Goal: Information Seeking & Learning: Learn about a topic

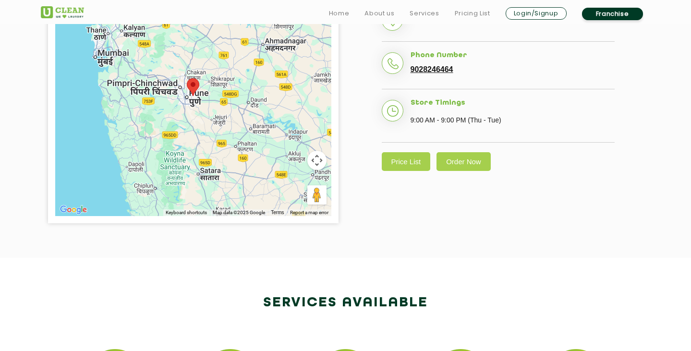
scroll to position [288, 0]
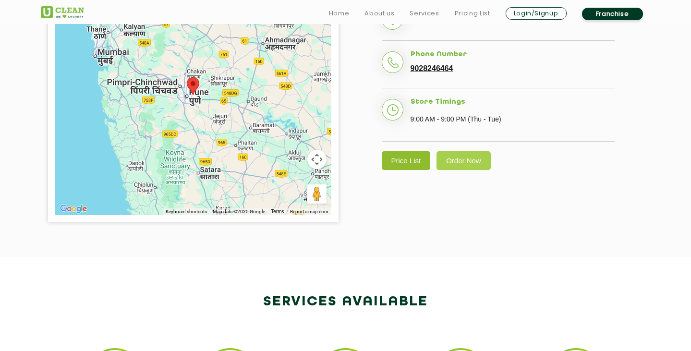
click at [401, 170] on link "Price List" at bounding box center [406, 160] width 49 height 19
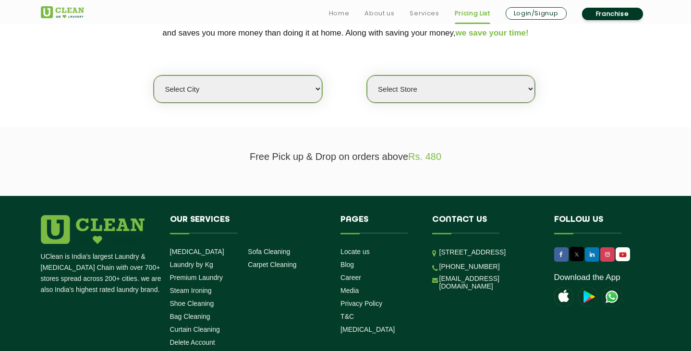
scroll to position [233, 0]
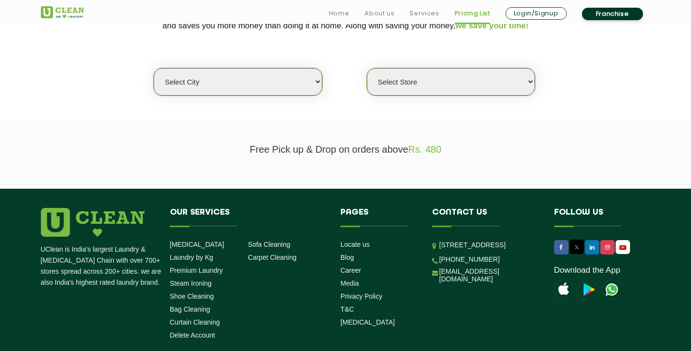
click at [258, 83] on select "Select city [GEOGRAPHIC_DATA] [GEOGRAPHIC_DATA] [GEOGRAPHIC_DATA] [GEOGRAPHIC_D…" at bounding box center [238, 81] width 168 height 27
select select "4"
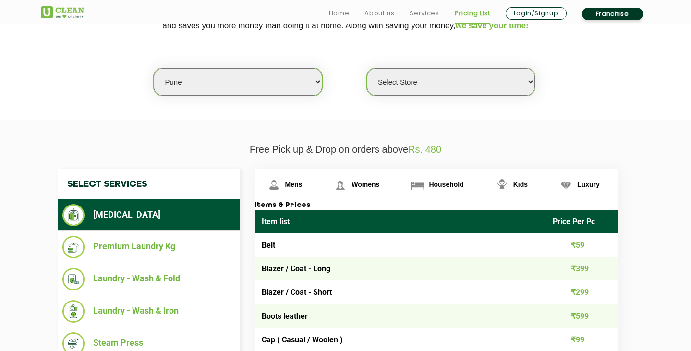
click at [401, 79] on select "Select Store [GEOGRAPHIC_DATA] [GEOGRAPHIC_DATA] [GEOGRAPHIC_DATA] [GEOGRAPHIC_…" at bounding box center [451, 81] width 168 height 27
select select "222"
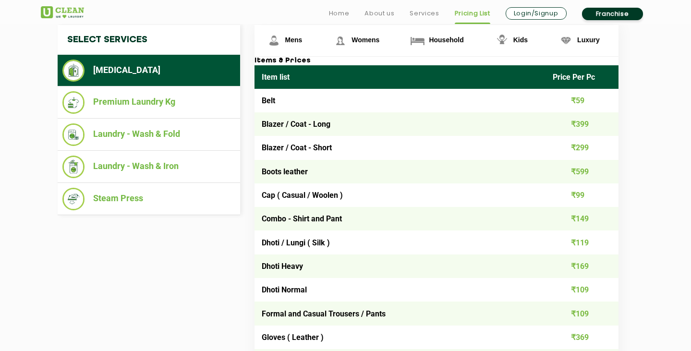
scroll to position [379, 0]
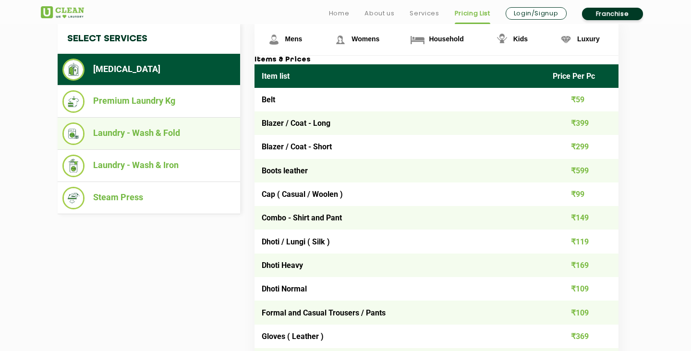
click at [184, 142] on li "Laundry - Wash & Fold" at bounding box center [148, 133] width 173 height 23
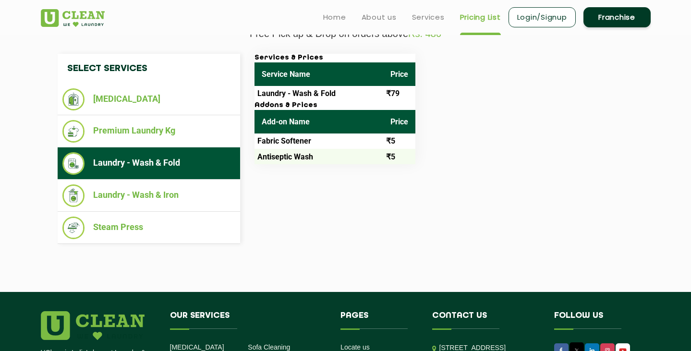
scroll to position [314, 0]
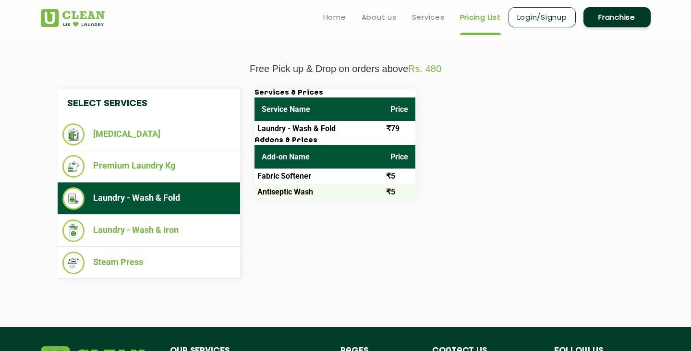
click at [295, 128] on td "Laundry - Wash & Fold" at bounding box center [318, 128] width 129 height 15
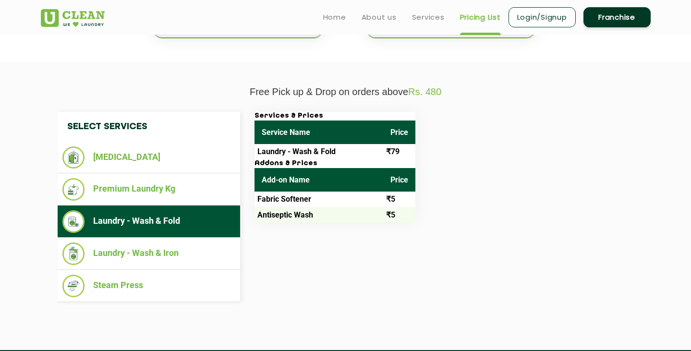
scroll to position [287, 0]
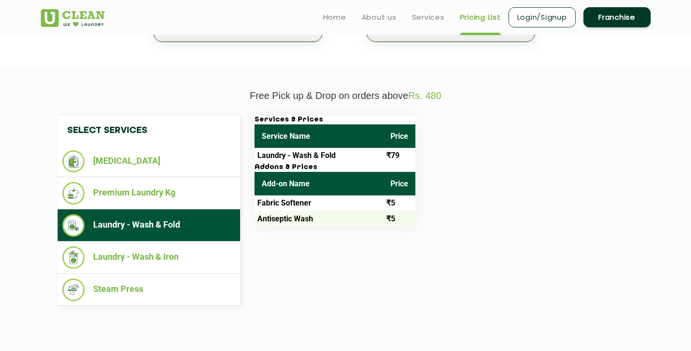
click at [300, 141] on th "Service Name" at bounding box center [318, 136] width 129 height 24
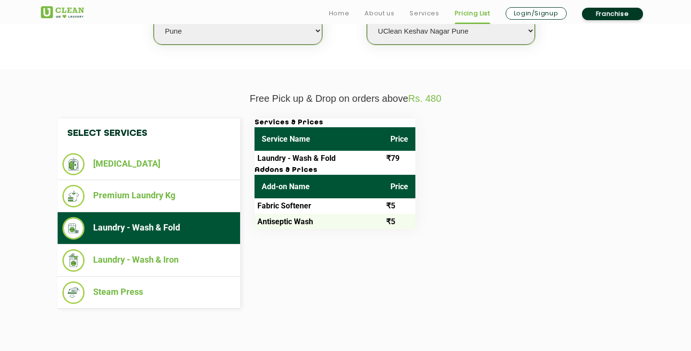
scroll to position [285, 0]
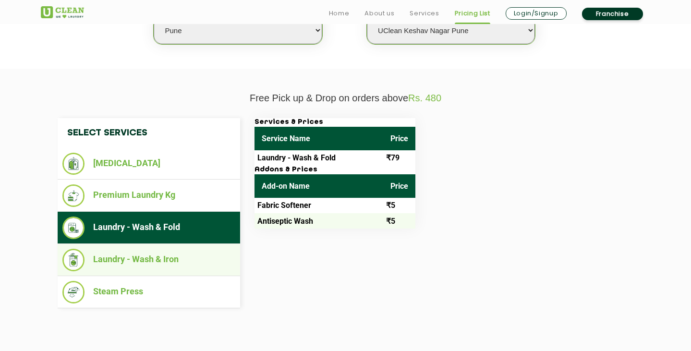
click at [155, 265] on li "Laundry - Wash & Iron" at bounding box center [148, 260] width 173 height 23
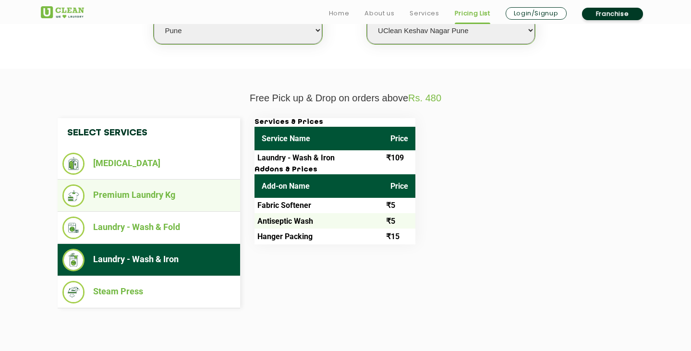
click at [162, 201] on li "Premium Laundry Kg" at bounding box center [148, 195] width 173 height 23
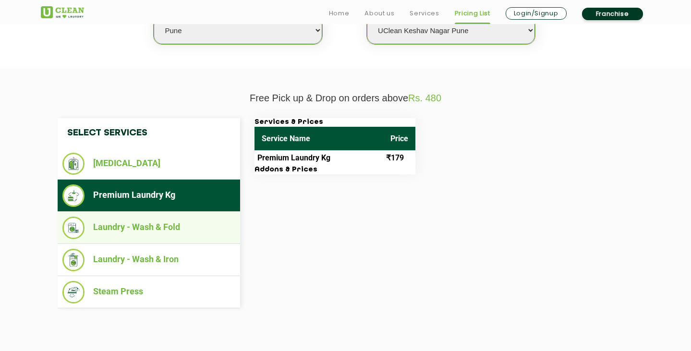
click at [197, 227] on li "Laundry - Wash & Fold" at bounding box center [148, 227] width 173 height 23
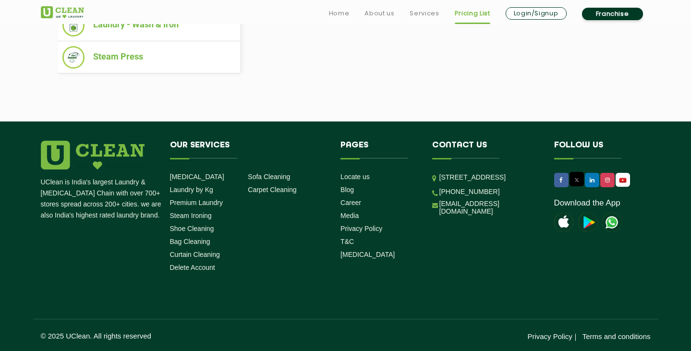
scroll to position [520, 0]
click at [204, 188] on link "Laundry by Kg" at bounding box center [191, 190] width 43 height 8
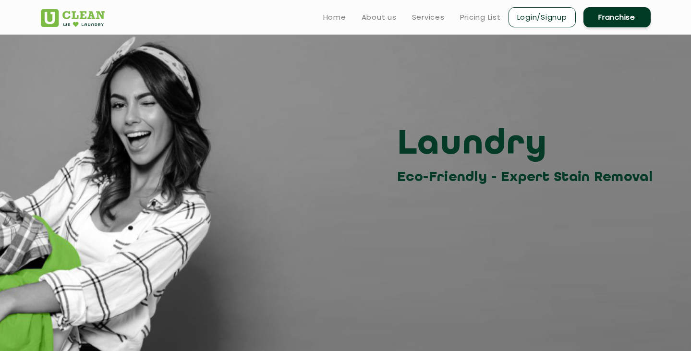
scroll to position [302, 0]
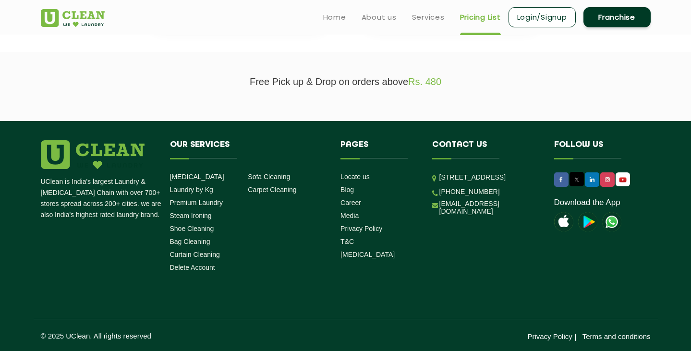
click at [261, 245] on li "Our Services [MEDICAL_DATA] Laundry by Kg Premium Laundry Steam Ironing Shoe Cl…" at bounding box center [248, 207] width 171 height 135
click at [201, 176] on link "[MEDICAL_DATA]" at bounding box center [197, 177] width 54 height 8
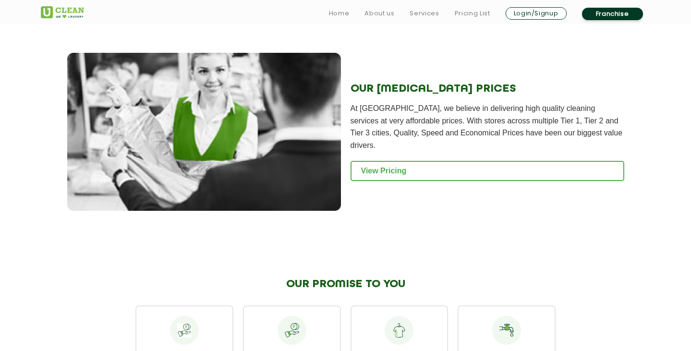
scroll to position [1125, 0]
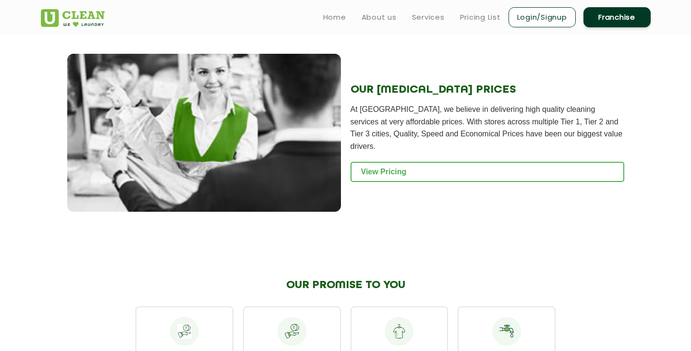
click at [388, 172] on div "OUR [MEDICAL_DATA] PRICES At [GEOGRAPHIC_DATA], we believe in delivering high q…" at bounding box center [487, 133] width 274 height 158
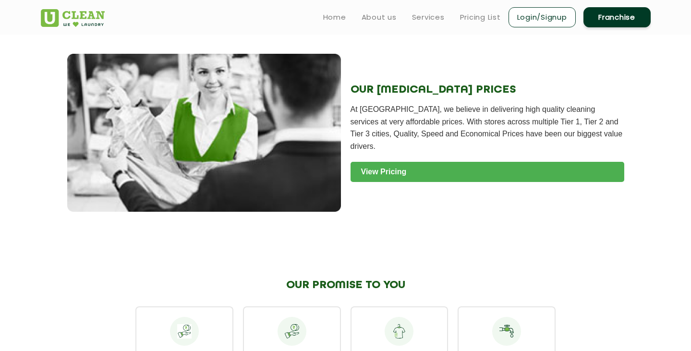
click at [389, 168] on link "View Pricing" at bounding box center [487, 172] width 274 height 20
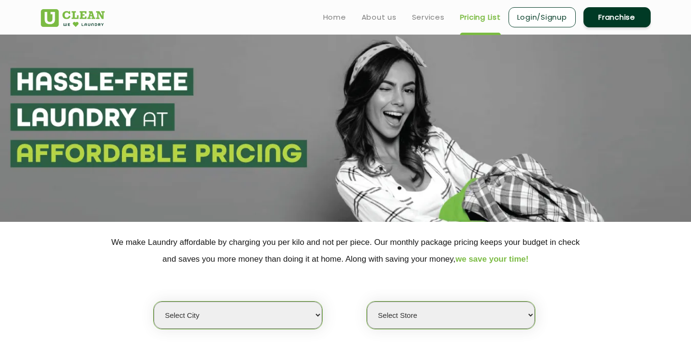
click at [259, 318] on select "Select city [GEOGRAPHIC_DATA] [GEOGRAPHIC_DATA] [GEOGRAPHIC_DATA] [GEOGRAPHIC_D…" at bounding box center [238, 314] width 168 height 27
select select "4"
click at [432, 315] on select "Select Store" at bounding box center [451, 314] width 168 height 27
select select "222"
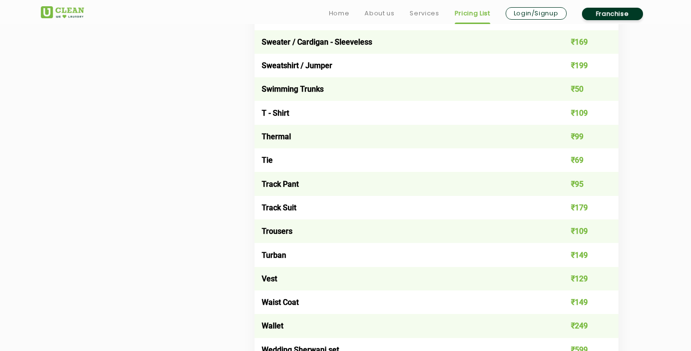
scroll to position [1647, 0]
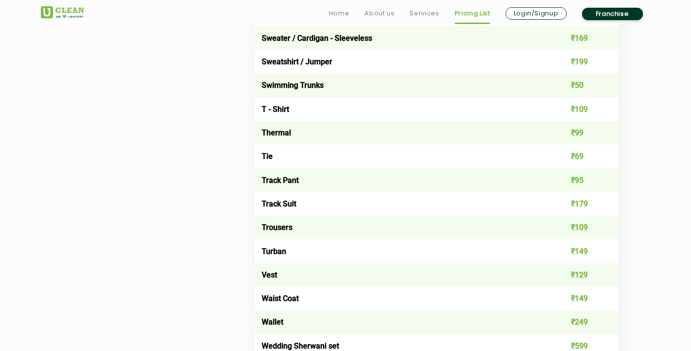
click at [290, 217] on td "Trousers" at bounding box center [399, 228] width 291 height 24
click at [279, 230] on td "Trousers" at bounding box center [399, 228] width 291 height 24
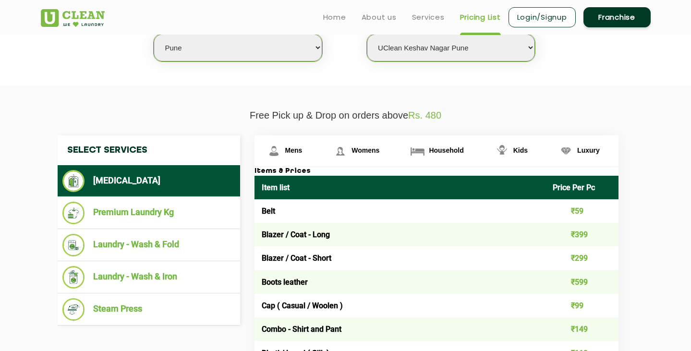
scroll to position [265, 0]
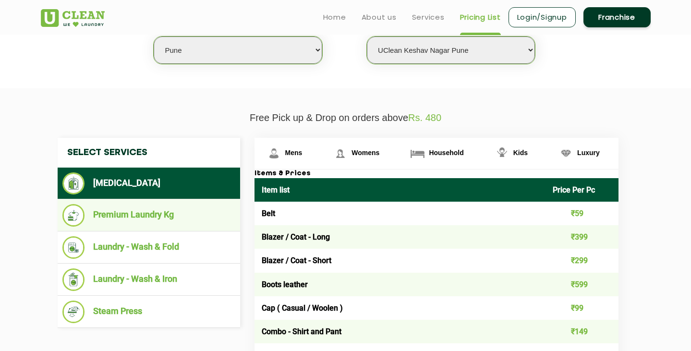
click at [164, 222] on li "Premium Laundry Kg" at bounding box center [148, 215] width 173 height 23
